Goal: Find specific page/section: Find specific page/section

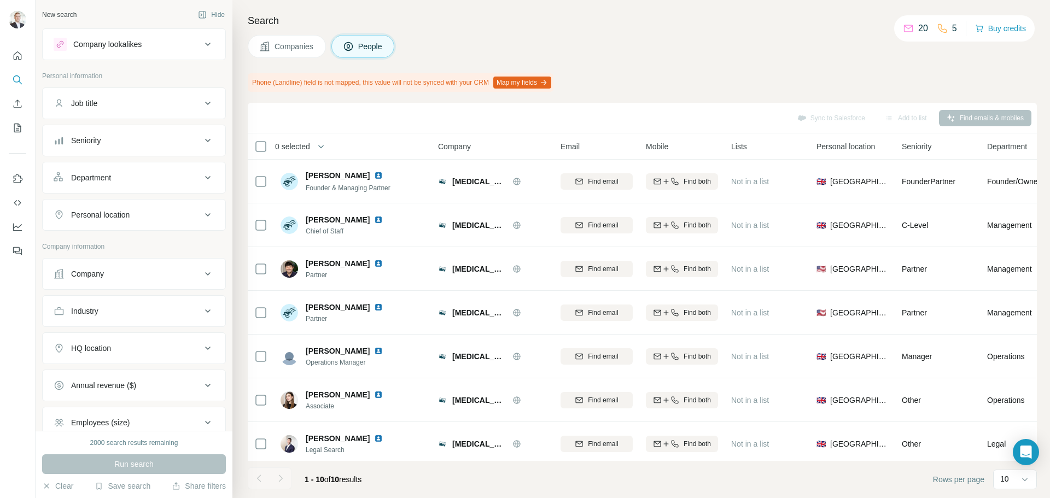
click at [293, 48] on span "Companies" at bounding box center [295, 46] width 40 height 11
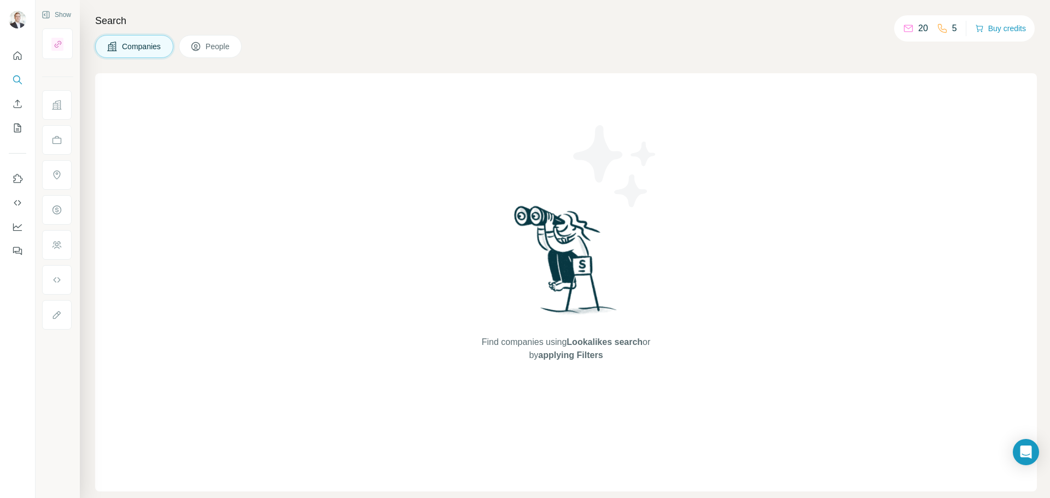
click at [944, 230] on div "Find companies using Lookalikes search or by applying Filters" at bounding box center [566, 282] width 942 height 419
